Goal: Transaction & Acquisition: Purchase product/service

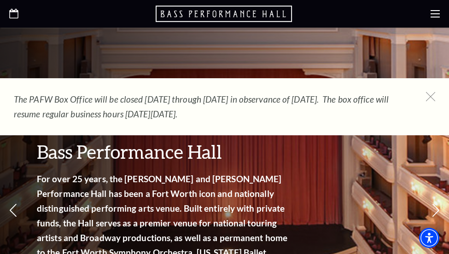
scroll to position [92, 0]
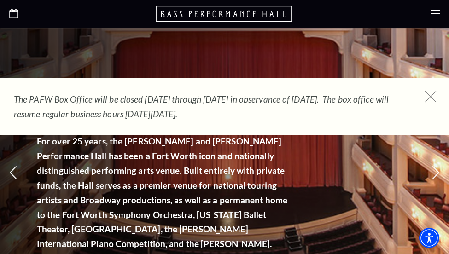
click at [434, 98] on icon at bounding box center [431, 97] width 12 height 12
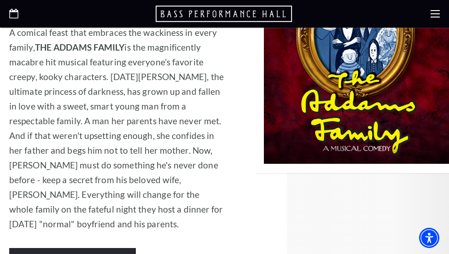
scroll to position [1796, 0]
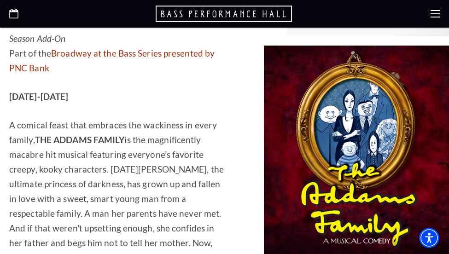
click at [12, 15] on icon "Open this option" at bounding box center [13, 14] width 9 height 10
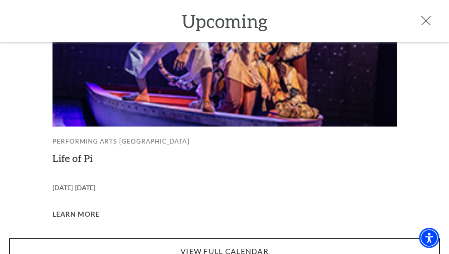
scroll to position [990, 0]
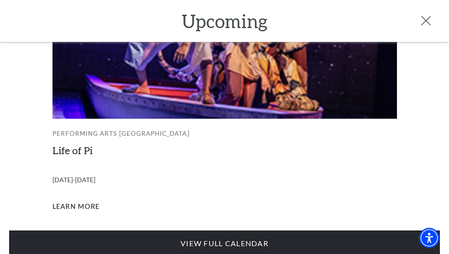
click at [208, 231] on link "View Full Calendar" at bounding box center [224, 244] width 431 height 26
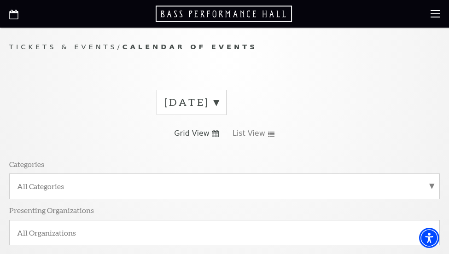
click at [219, 104] on label "[DATE]" at bounding box center [191, 102] width 54 height 14
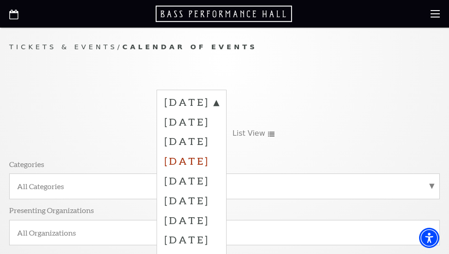
click at [219, 158] on label "[DATE]" at bounding box center [191, 161] width 54 height 20
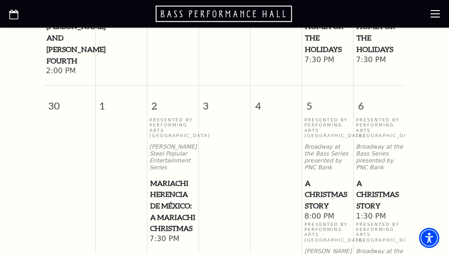
scroll to position [1336, 0]
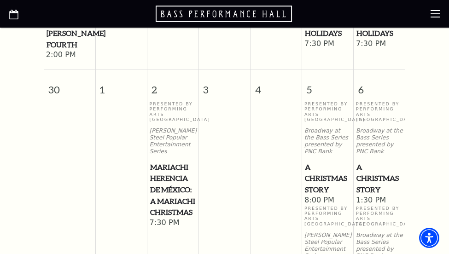
click at [333, 186] on span "A Christmas Story" at bounding box center [328, 179] width 46 height 34
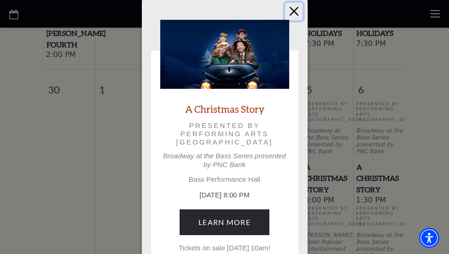
click at [293, 10] on button "Close" at bounding box center [294, 12] width 18 height 18
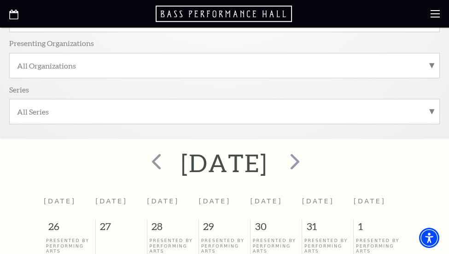
scroll to position [46, 0]
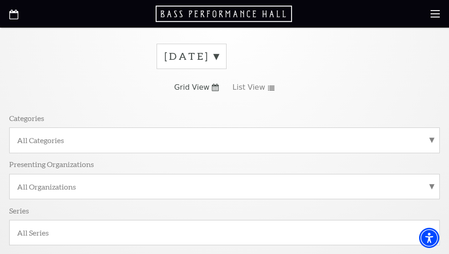
click at [227, 64] on div "November 2025" at bounding box center [192, 56] width 70 height 25
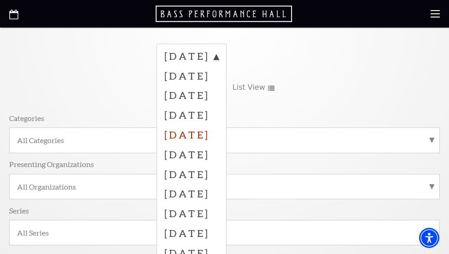
click at [214, 132] on label "December 2025" at bounding box center [191, 135] width 54 height 20
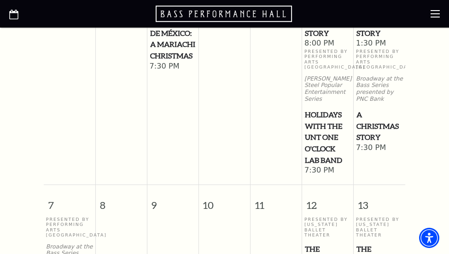
scroll to position [461, 0]
click at [371, 135] on span "A Christmas Story" at bounding box center [380, 127] width 46 height 34
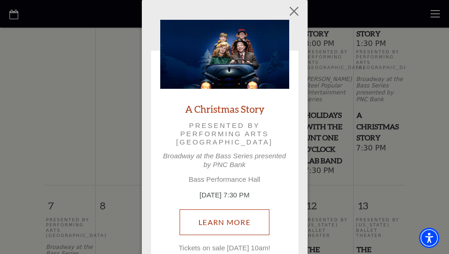
click at [228, 225] on link "Learn More" at bounding box center [225, 223] width 90 height 26
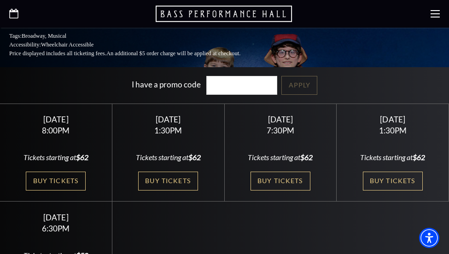
scroll to position [276, 0]
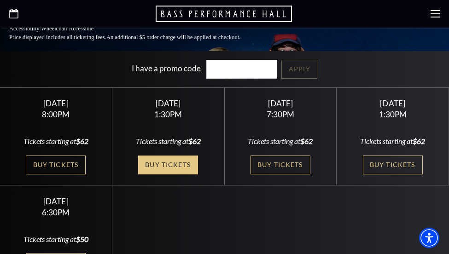
click at [177, 156] on link "Buy Tickets" at bounding box center [168, 165] width 60 height 19
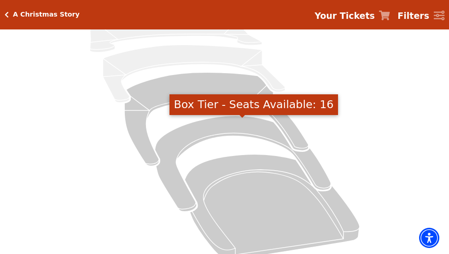
scroll to position [92, 0]
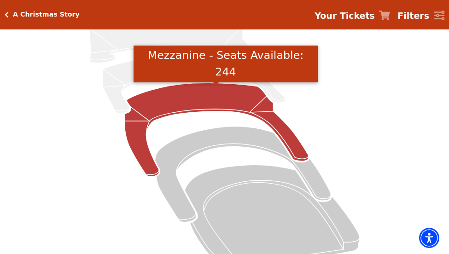
click at [201, 99] on icon "Mezzanine - Seats Available: 244" at bounding box center [216, 130] width 184 height 94
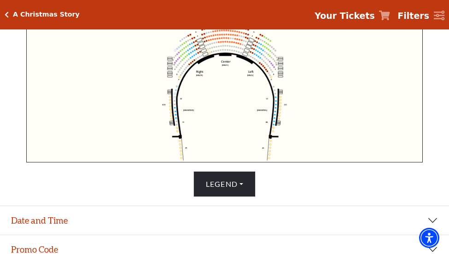
scroll to position [362, 0]
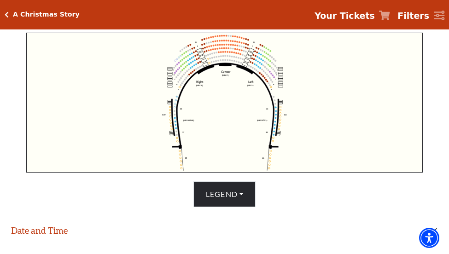
click at [223, 47] on icon "Center (MEZC) Right (MEZR) Left (MEZL) (MEXBOXR) (MEXBOXL) XX WW CC DD YY BB ZZ…" at bounding box center [224, 103] width 396 height 140
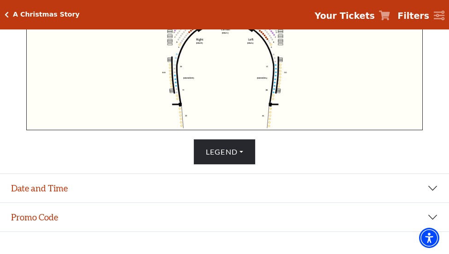
scroll to position [454, 0]
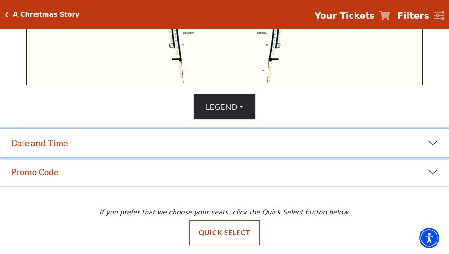
click at [66, 142] on button "Date and Time" at bounding box center [224, 143] width 449 height 29
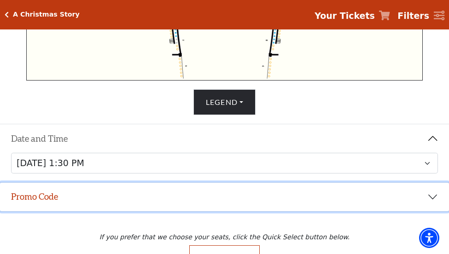
click at [122, 201] on button "Promo Code" at bounding box center [224, 197] width 449 height 29
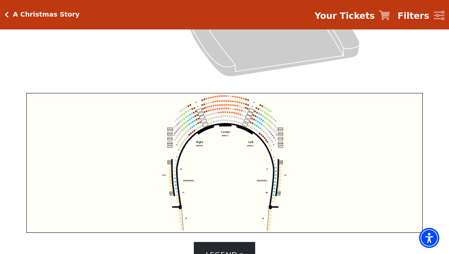
scroll to position [269, 0]
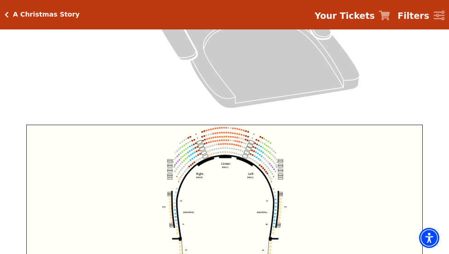
click at [222, 138] on circle at bounding box center [223, 137] width 2 height 2
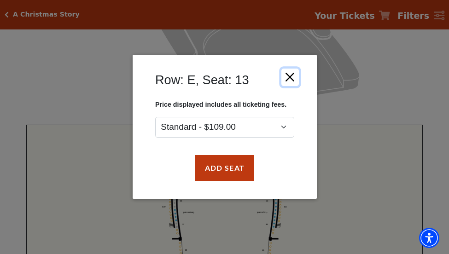
click at [286, 78] on button "Close" at bounding box center [290, 78] width 18 height 18
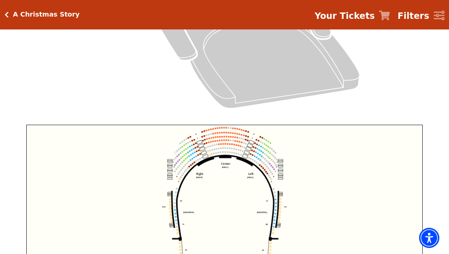
click at [3, 14] on div "A Christmas Story Your Tickets Filters" at bounding box center [224, 14] width 449 height 29
click at [5, 14] on icon "Click here to go back to filters" at bounding box center [7, 15] width 4 height 6
click at [9, 15] on div "A Christmas Story" at bounding box center [44, 15] width 71 height 8
click at [6, 15] on icon "Click here to go back to filters" at bounding box center [7, 15] width 4 height 6
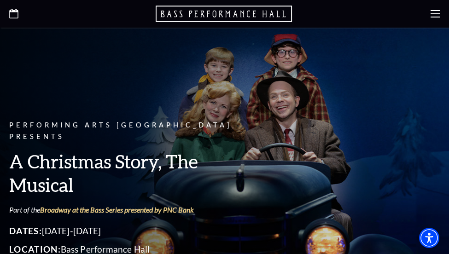
click at [6, 15] on div at bounding box center [224, 14] width 449 height 28
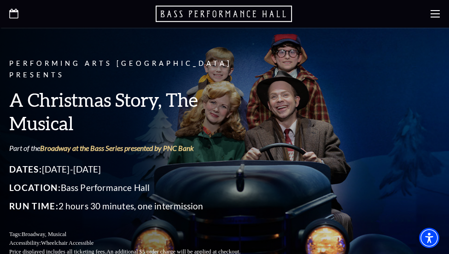
scroll to position [46, 0]
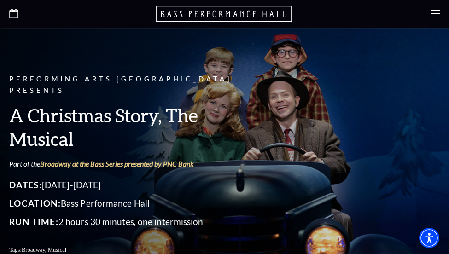
click at [13, 11] on use "Open this option" at bounding box center [13, 14] width 9 height 10
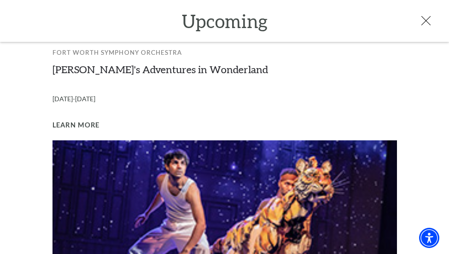
scroll to position [990, 0]
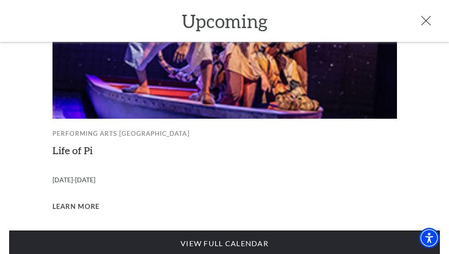
click at [214, 235] on link "View Full Calendar" at bounding box center [224, 244] width 431 height 26
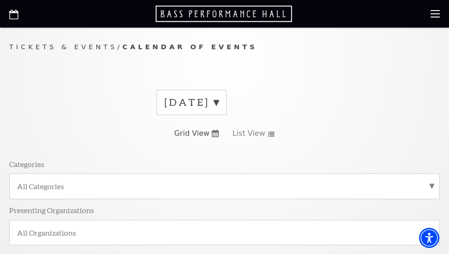
click at [206, 99] on label "[DATE]" at bounding box center [191, 102] width 54 height 14
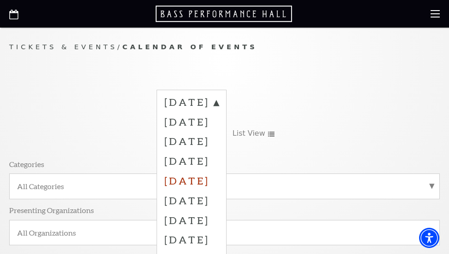
click at [199, 184] on label "[DATE]" at bounding box center [191, 181] width 54 height 20
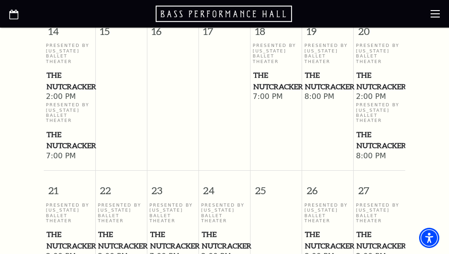
scroll to position [921, 0]
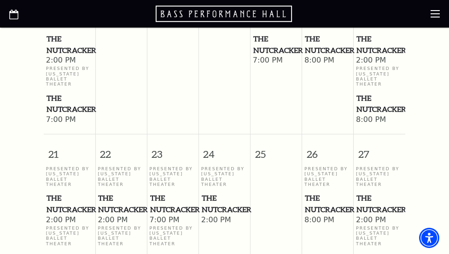
click at [315, 41] on span "The Nutcracker" at bounding box center [328, 44] width 46 height 23
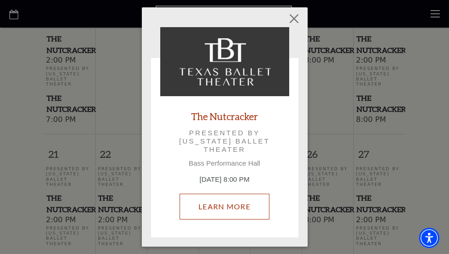
click at [236, 205] on link "Learn More" at bounding box center [225, 207] width 90 height 26
